Goal: Information Seeking & Learning: Learn about a topic

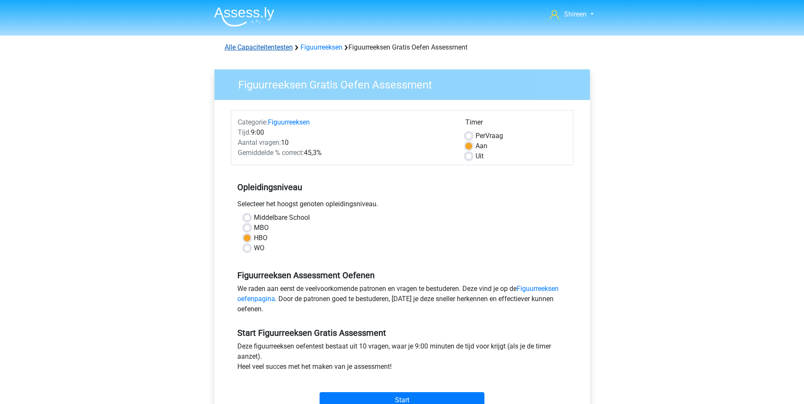
click at [268, 50] on link "Alle Capaciteitentesten" at bounding box center [259, 47] width 68 height 8
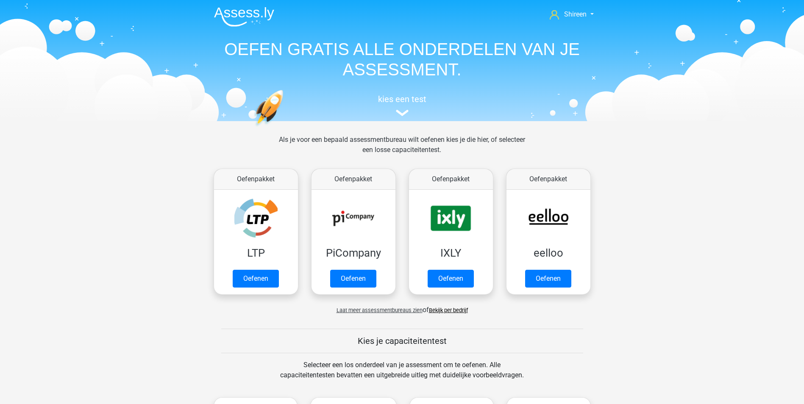
scroll to position [360, 0]
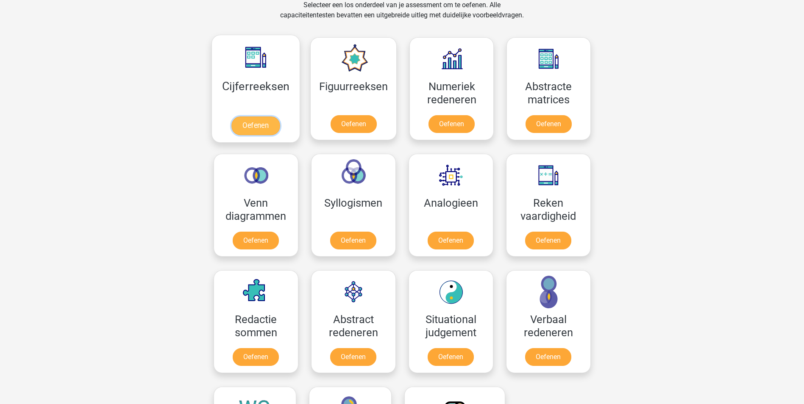
click at [248, 117] on link "Oefenen" at bounding box center [255, 126] width 48 height 19
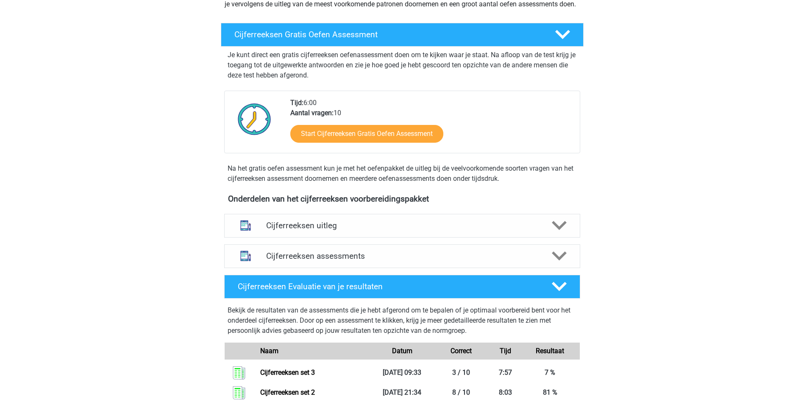
scroll to position [170, 0]
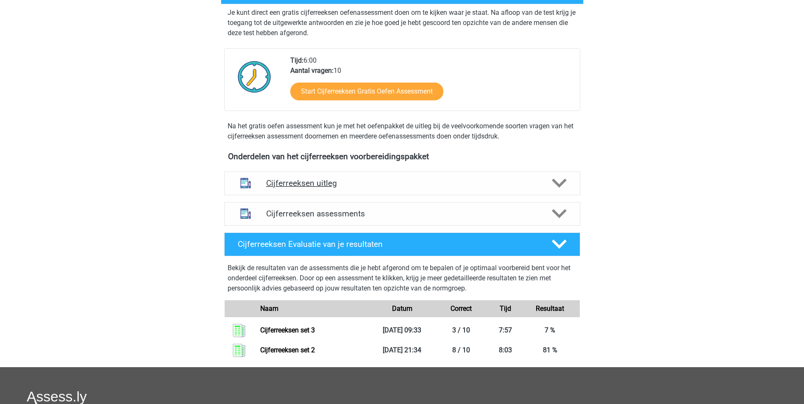
click at [559, 190] on icon at bounding box center [559, 183] width 15 height 15
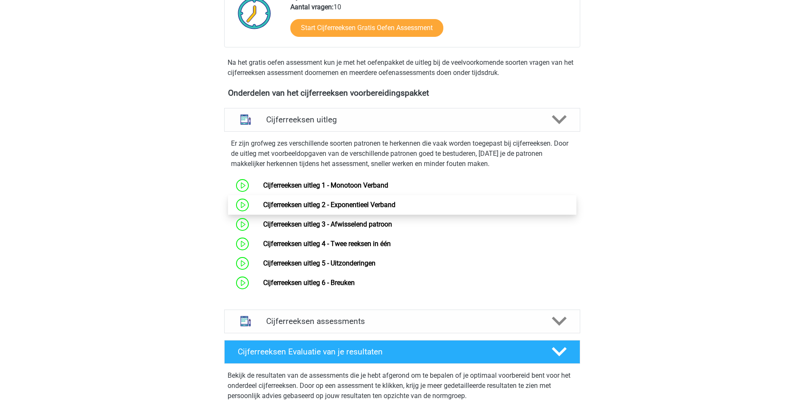
scroll to position [297, 0]
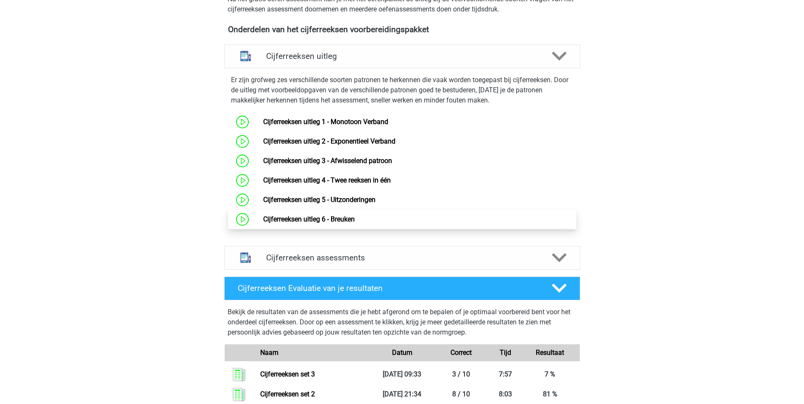
click at [338, 223] on link "Cijferreeksen uitleg 6 - Breuken" at bounding box center [309, 219] width 92 height 8
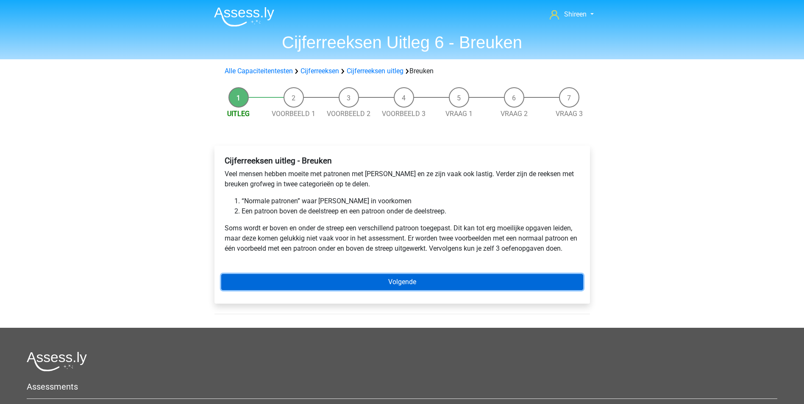
click at [410, 278] on link "Volgende" at bounding box center [402, 282] width 362 height 16
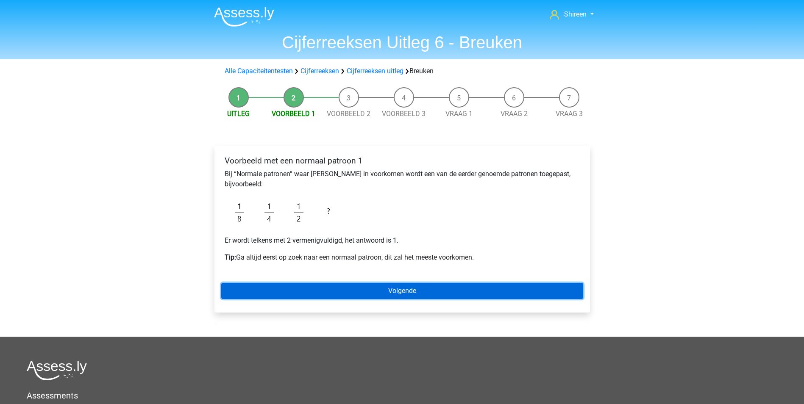
click at [434, 291] on link "Volgende" at bounding box center [402, 291] width 362 height 16
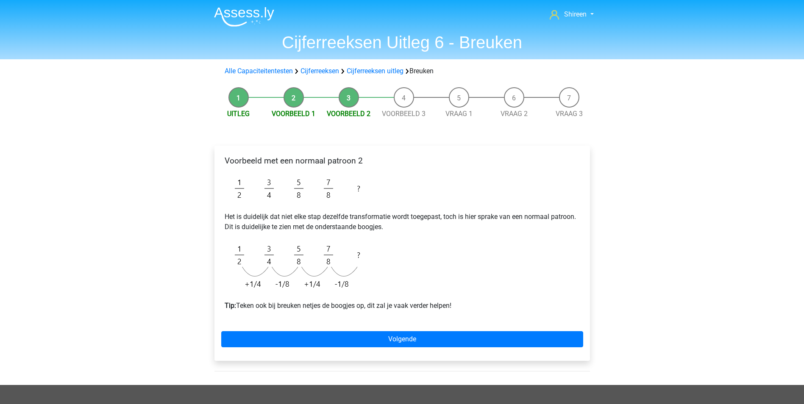
scroll to position [42, 0]
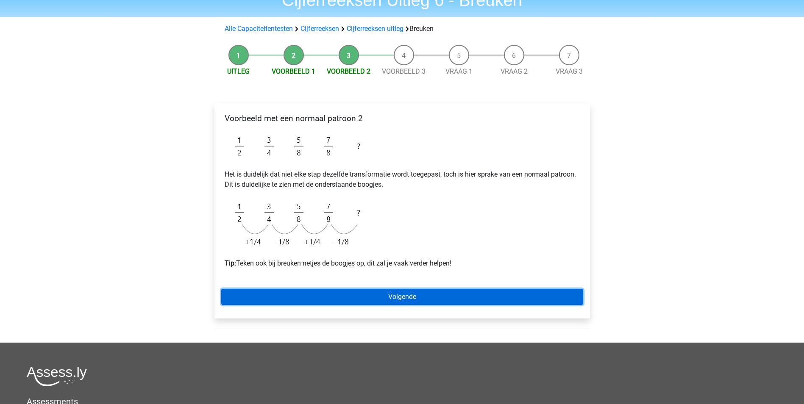
click at [411, 296] on link "Volgende" at bounding box center [402, 297] width 362 height 16
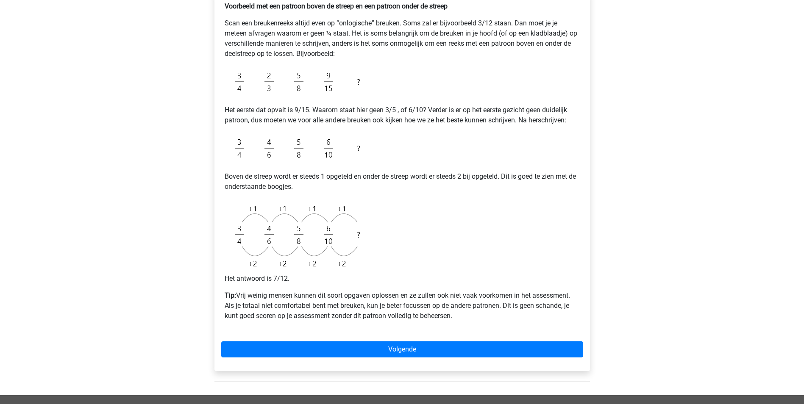
scroll to position [170, 0]
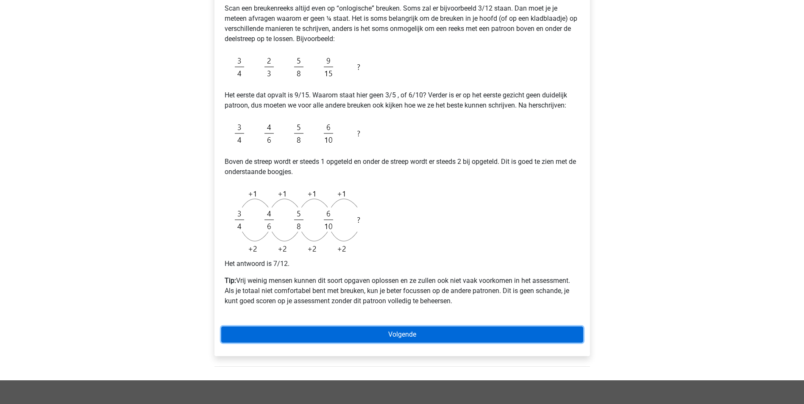
click at [452, 338] on link "Volgende" at bounding box center [402, 335] width 362 height 16
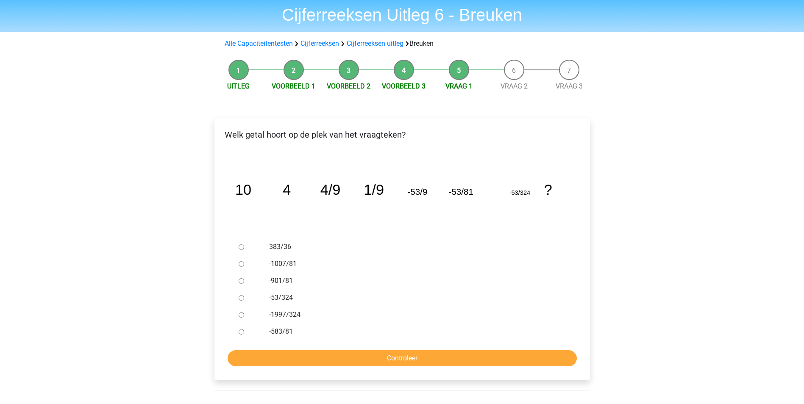
scroll to position [42, 0]
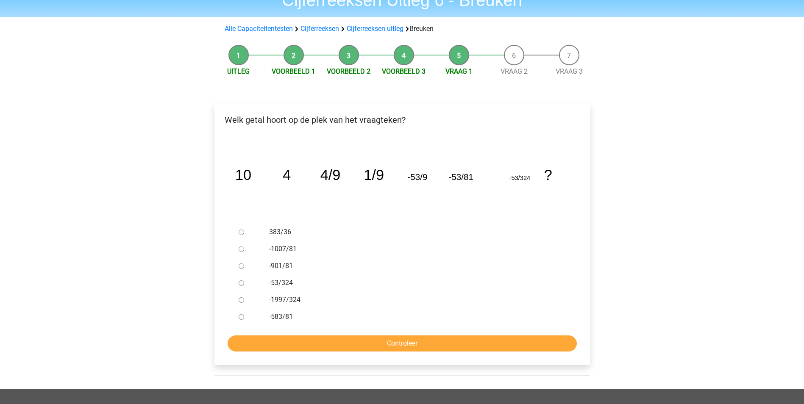
click at [240, 302] on input "-1997/324" at bounding box center [242, 301] width 6 height 6
radio input "true"
click at [388, 351] on input "Controleer" at bounding box center [402, 344] width 349 height 16
